Goal: Book appointment/travel/reservation

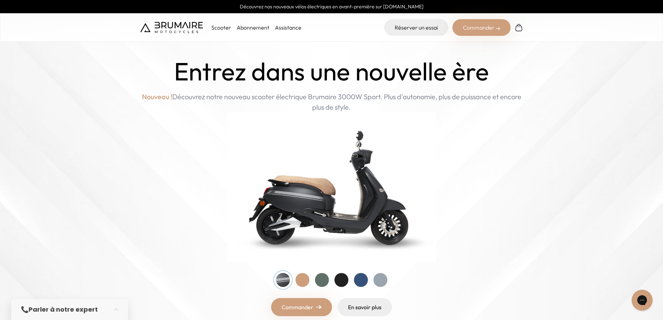
click at [478, 25] on div "Commander" at bounding box center [481, 27] width 58 height 17
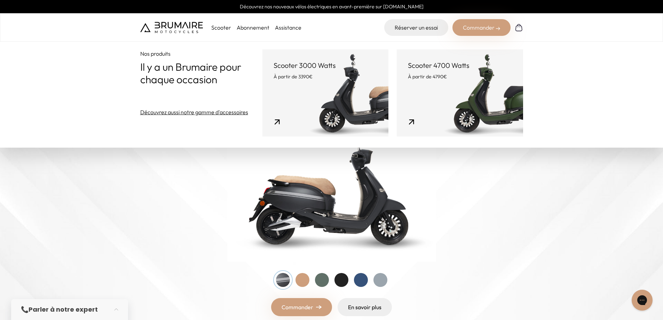
click at [230, 69] on p "Il y a un Brumaire pour chaque occasion" at bounding box center [201, 73] width 122 height 25
click at [226, 23] on p "Scooter" at bounding box center [221, 27] width 20 height 8
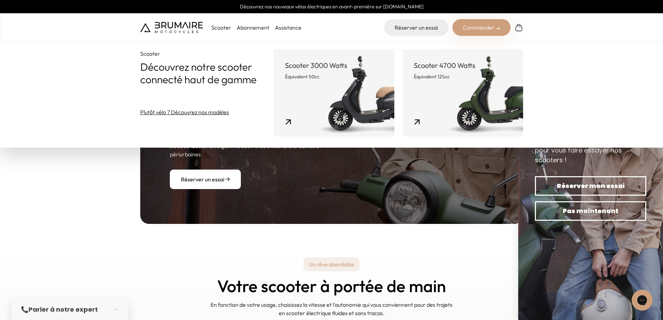
scroll to position [776, 0]
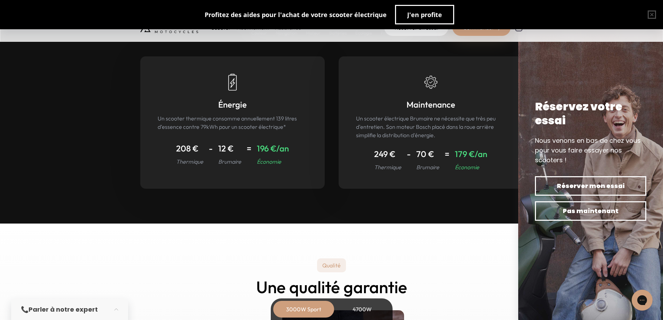
scroll to position [3115, 0]
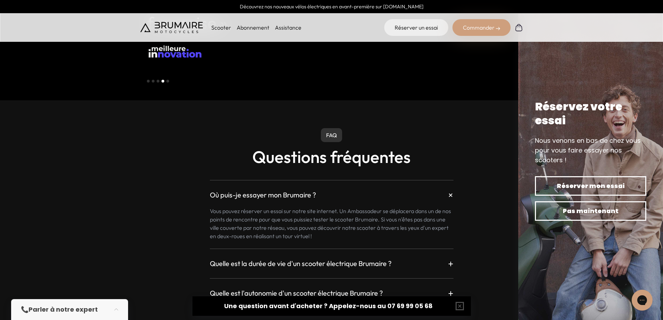
scroll to position [1809, 0]
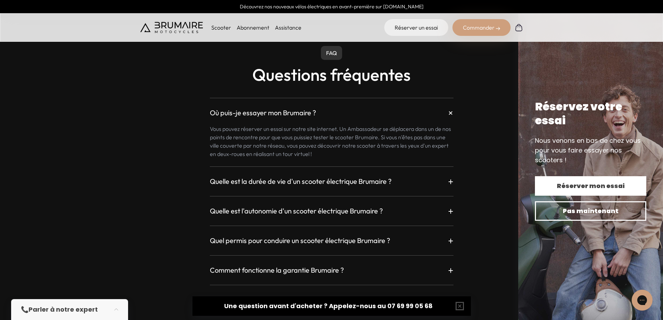
click at [587, 187] on span "Réserver mon essai" at bounding box center [590, 186] width 87 height 10
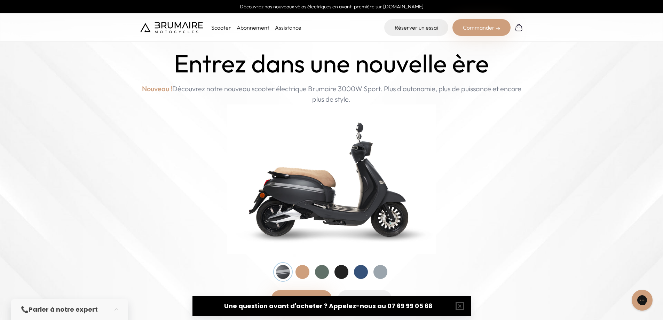
scroll to position [0, 0]
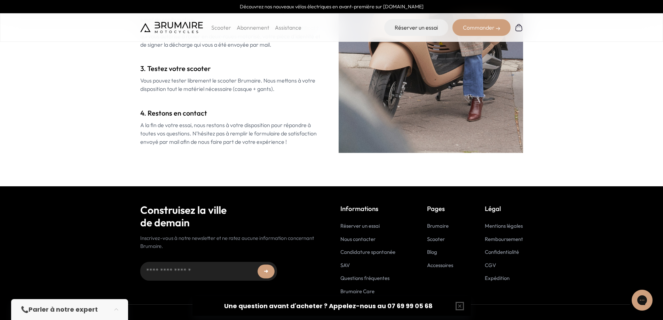
click at [503, 225] on link "Mentions légales" at bounding box center [504, 225] width 38 height 7
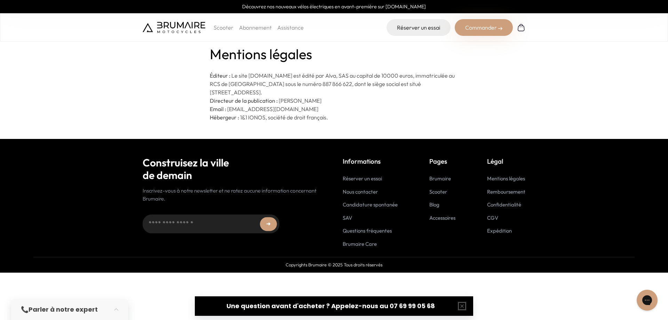
click at [488, 266] on p "Copyrights Brumaire © 2025 Tous droits réservés" at bounding box center [333, 264] width 601 height 7
